Goal: Transaction & Acquisition: Purchase product/service

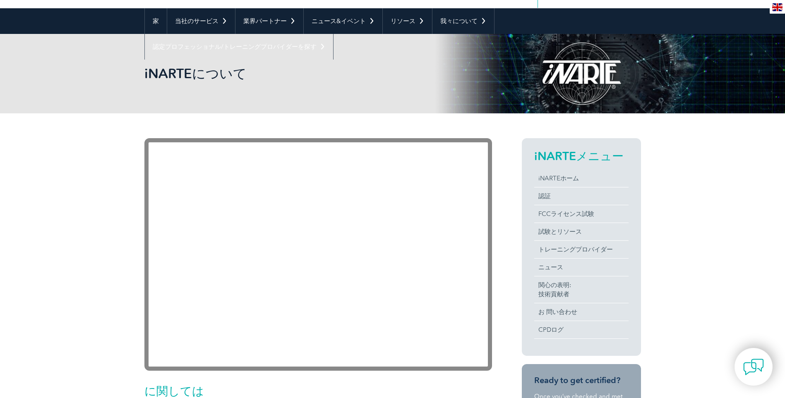
scroll to position [83, 0]
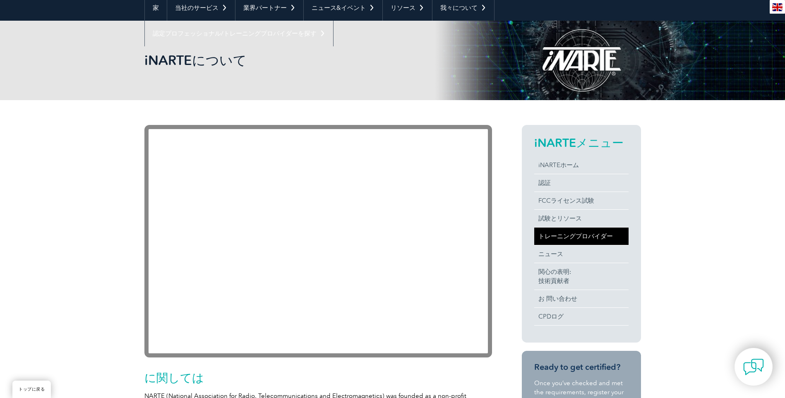
click at [560, 240] on link "トレーニングプロバイダー" at bounding box center [581, 236] width 94 height 17
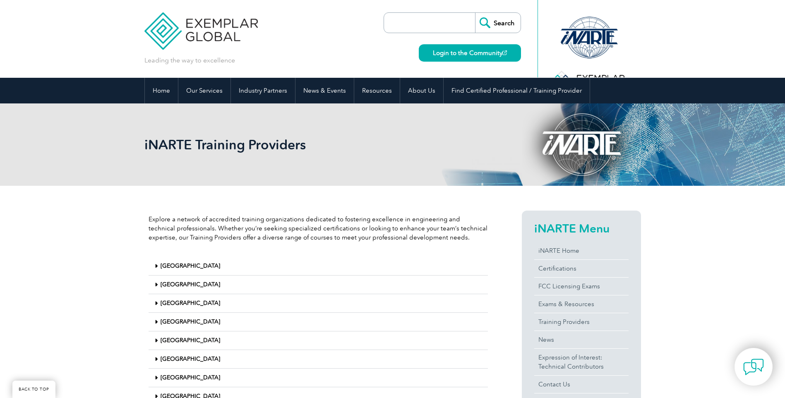
scroll to position [166, 0]
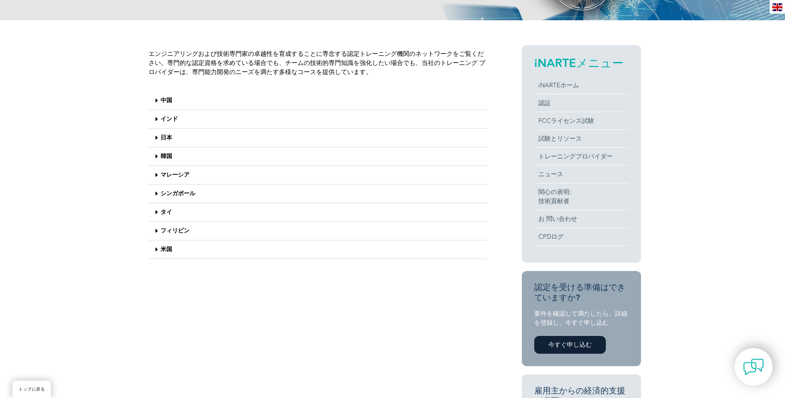
click at [162, 137] on link "日本" at bounding box center [167, 137] width 12 height 7
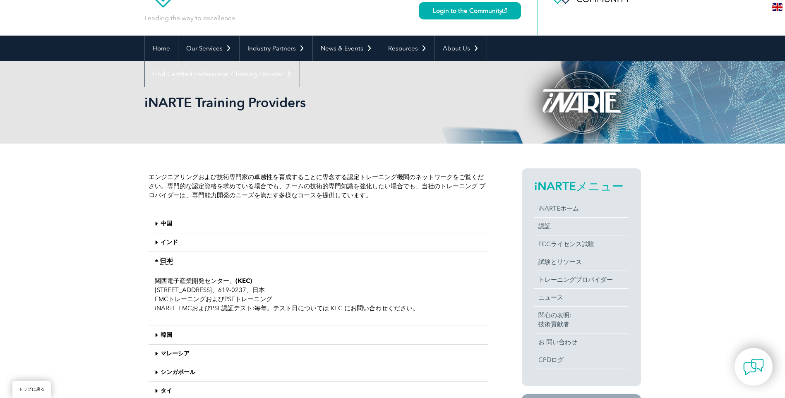
scroll to position [0, 0]
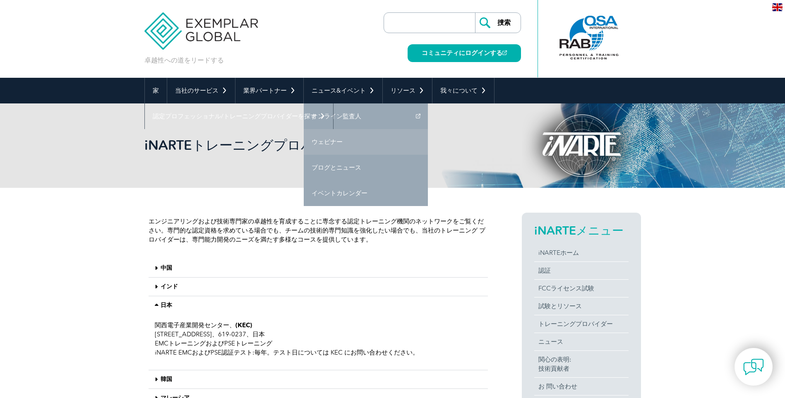
click at [333, 140] on link "ウェビナー" at bounding box center [366, 142] width 124 height 26
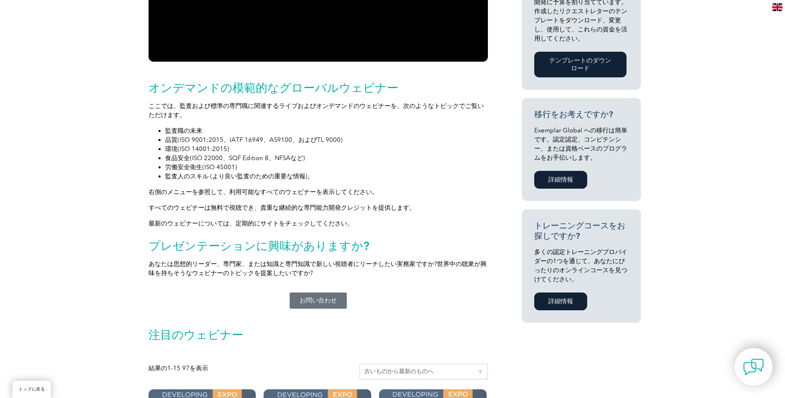
scroll to position [414, 0]
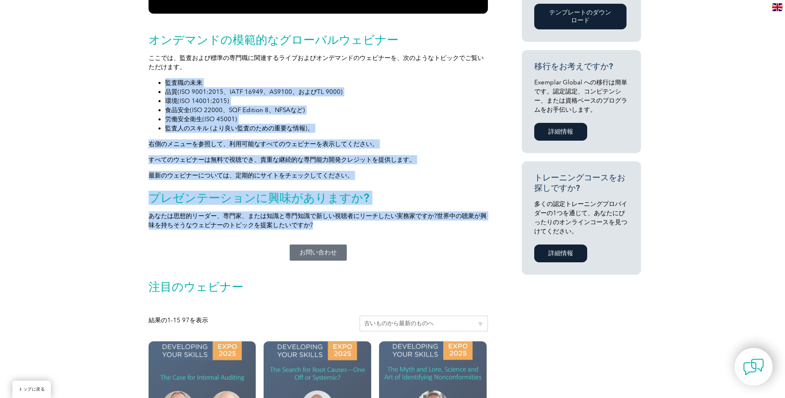
drag, startPoint x: 164, startPoint y: 85, endPoint x: 424, endPoint y: 223, distance: 294.9
click at [424, 223] on div "オンデマンドの模範的なグローバルウェビナー ここでは、監査および標準の専門職に関連するライブおよびオンデマンドのウェビナーを、次のようなトピックでご覧いただけ…" at bounding box center [318, 131] width 339 height 197
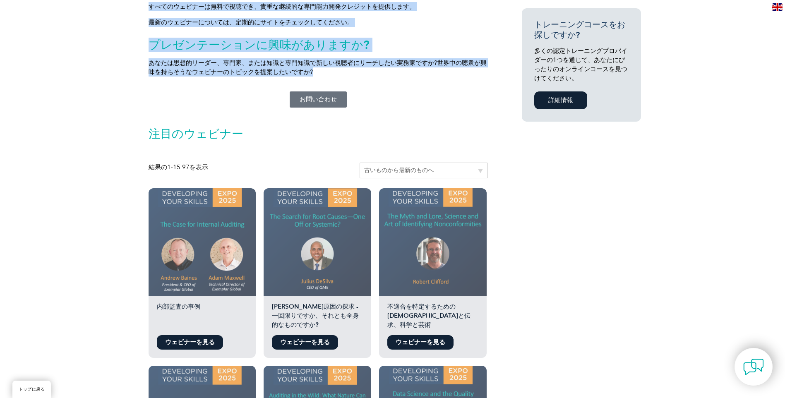
scroll to position [579, 0]
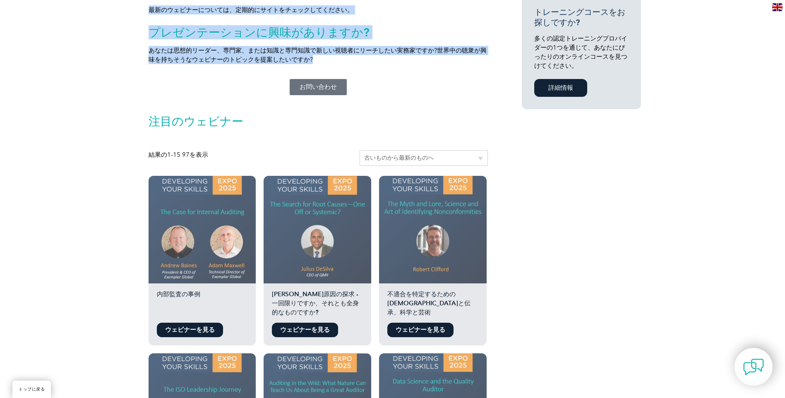
click at [421, 160] on select "人気順に並べ替える 平均評価で並べ替える 最新の順に並べ替える 価格順に並べ替える: 安いものから高いものへ 価格順に並べ替える: 高値から低値へ 古いものか…" at bounding box center [424, 158] width 128 height 16
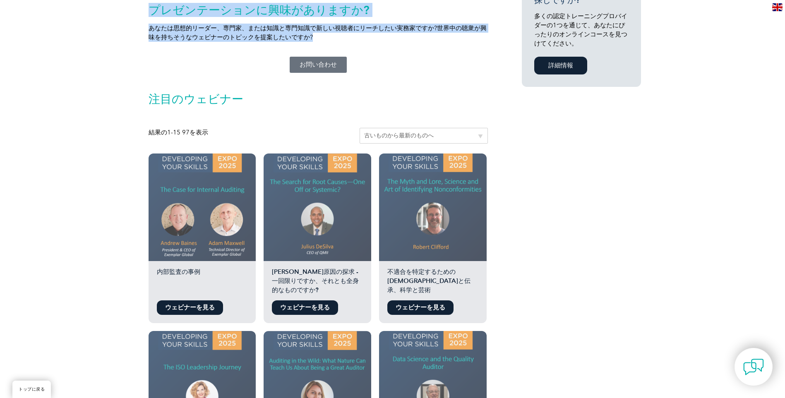
scroll to position [621, 0]
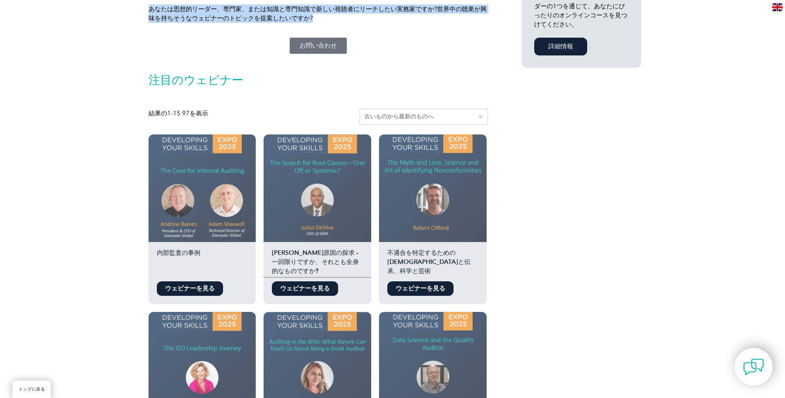
click at [288, 141] on img at bounding box center [318, 188] width 108 height 108
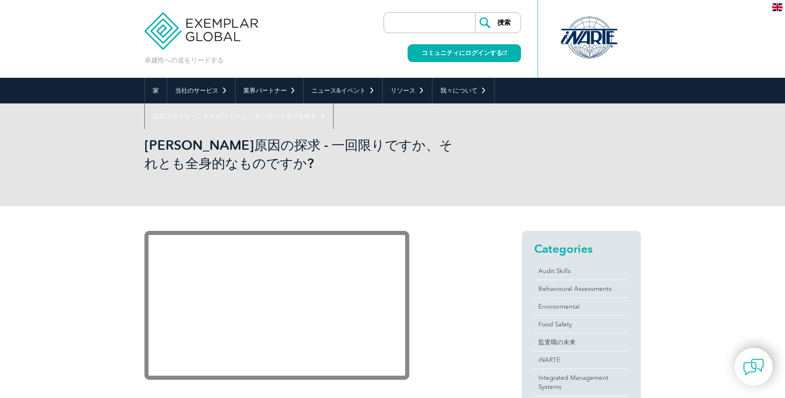
scroll to position [41, 0]
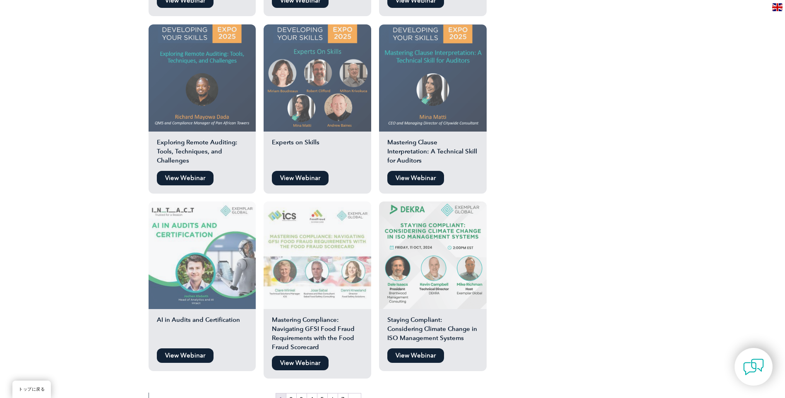
scroll to position [1391, 0]
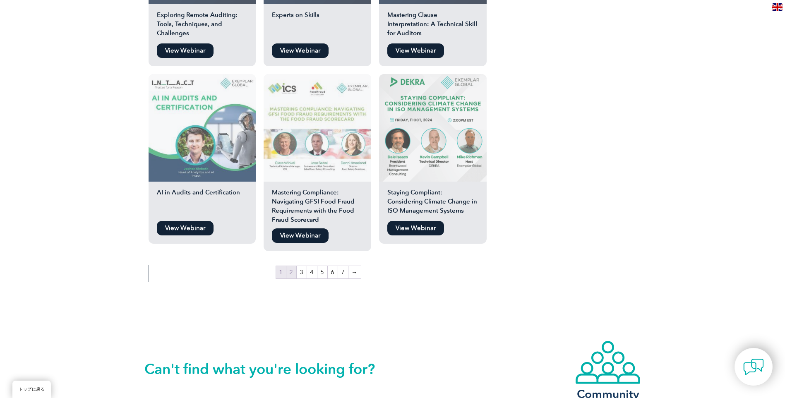
click at [294, 278] on link "2" at bounding box center [291, 272] width 10 height 12
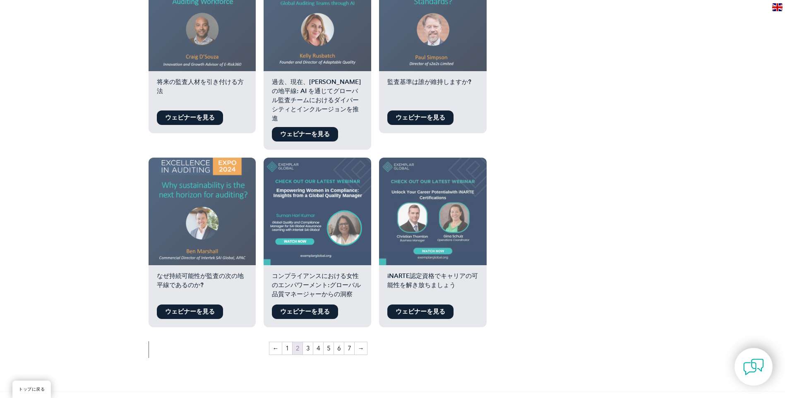
scroll to position [1324, 0]
click at [306, 344] on link "3" at bounding box center [308, 348] width 10 height 12
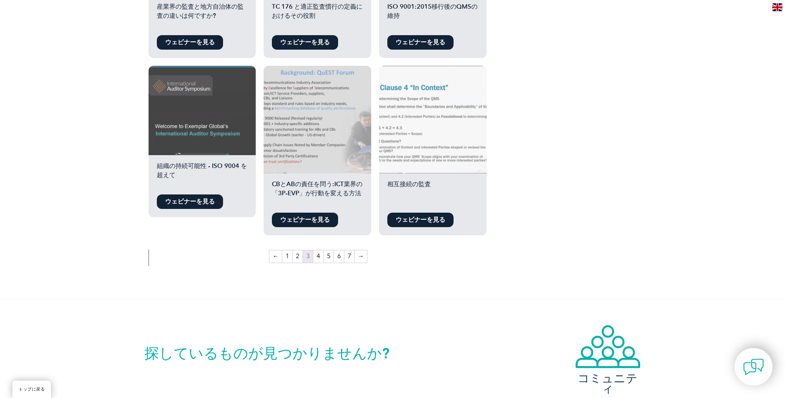
scroll to position [1407, 0]
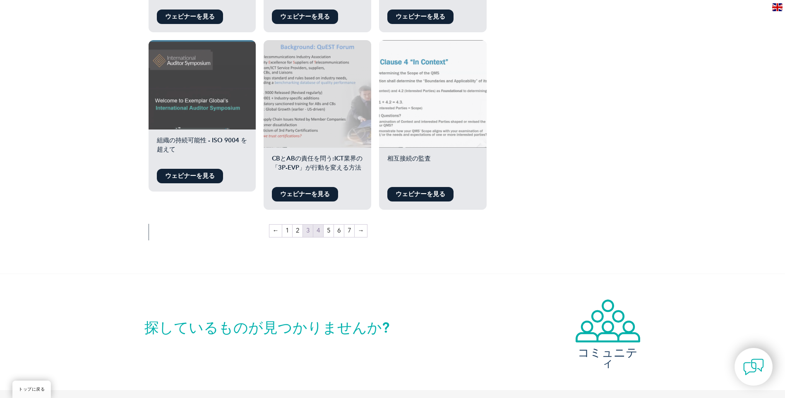
click at [317, 236] on link "4" at bounding box center [318, 231] width 10 height 12
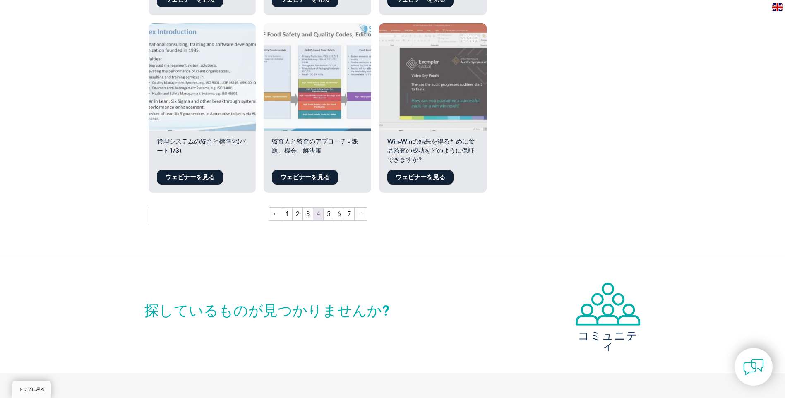
scroll to position [1448, 0]
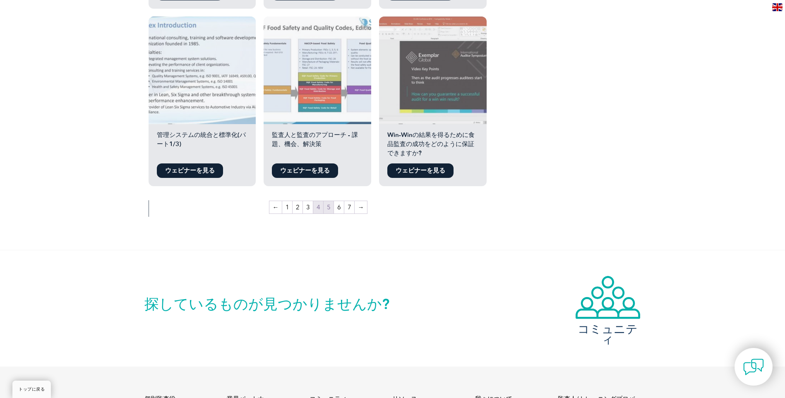
click at [330, 212] on link "5" at bounding box center [329, 207] width 10 height 12
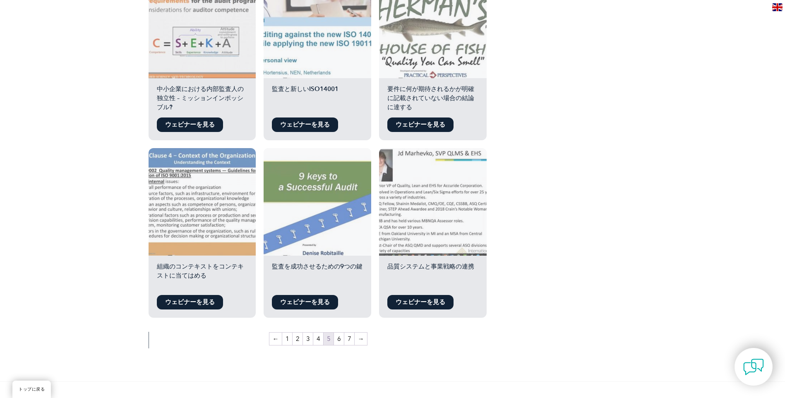
scroll to position [1324, 0]
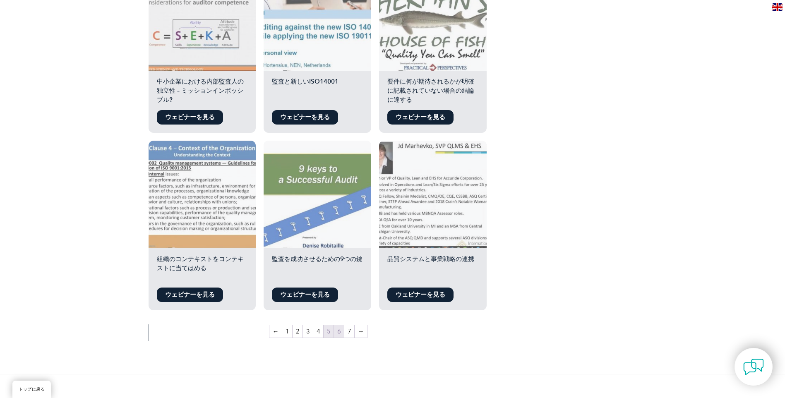
click at [343, 335] on link "6" at bounding box center [339, 331] width 10 height 12
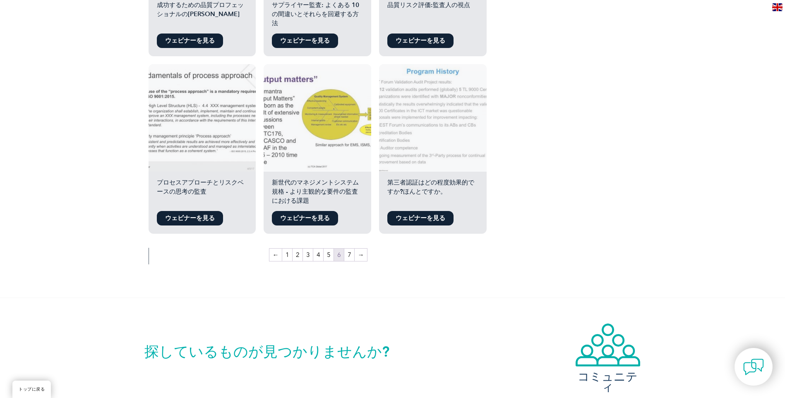
scroll to position [1490, 0]
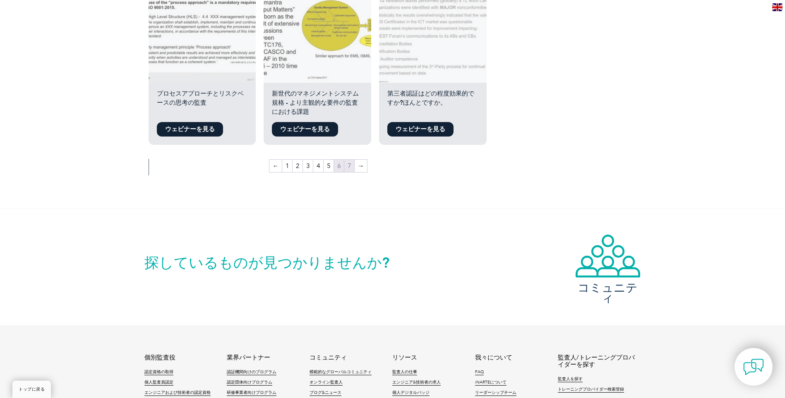
click at [349, 168] on link "7" at bounding box center [349, 166] width 10 height 12
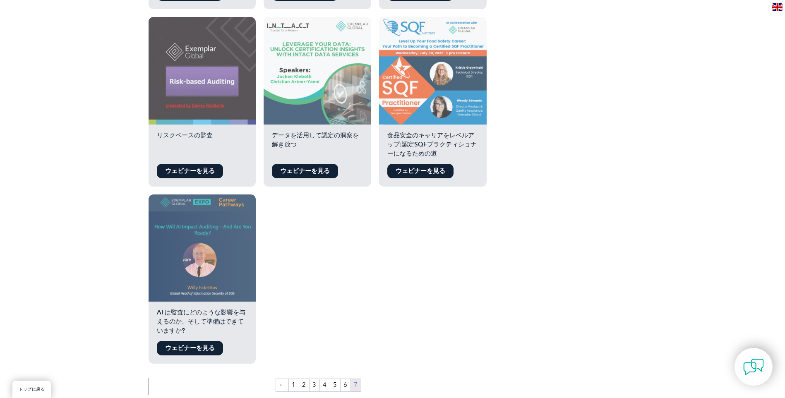
scroll to position [910, 0]
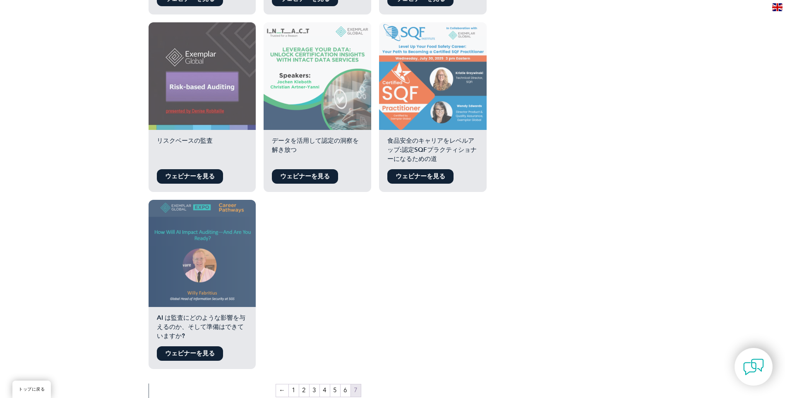
click at [312, 148] on h2 "データを活用して認定の洞察を解き放つ" at bounding box center [318, 150] width 108 height 29
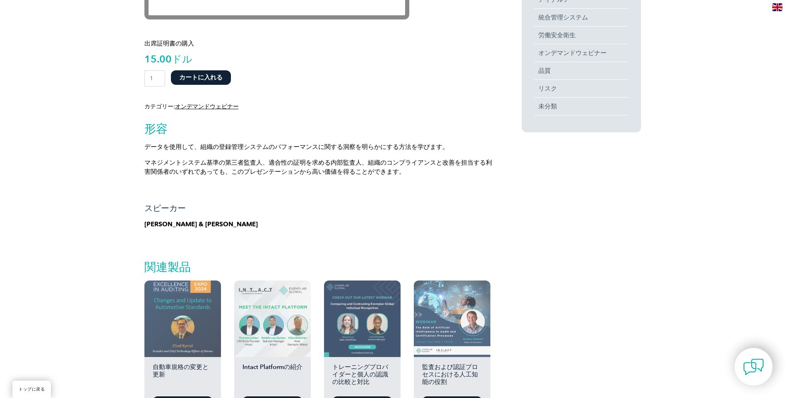
scroll to position [331, 0]
